Goal: Book appointment/travel/reservation

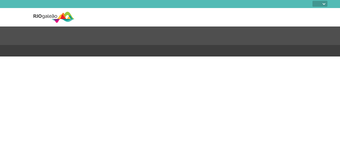
select select
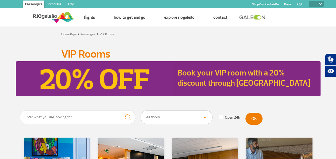
click at [245, 72] on link "Book your VIP room with a 20% discount through [GEOGRAPHIC_DATA]" at bounding box center [243, 78] width 132 height 20
select select
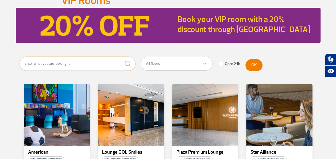
click at [81, 65] on input "text" at bounding box center [78, 64] width 116 height 14
click at [194, 66] on select "All floors Public Area (before X-ray) Arrivals Public Area International Arriva…" at bounding box center [176, 63] width 71 height 13
select select "92"
click at [141, 57] on select "All floors Public Area (before X-ray) Arrivals Public Area International Arriva…" at bounding box center [176, 63] width 71 height 13
click at [257, 65] on button "OK" at bounding box center [253, 65] width 17 height 12
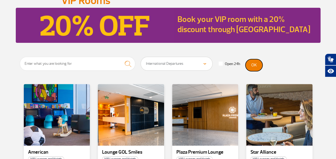
scroll to position [133, 0]
